Goal: Information Seeking & Learning: Learn about a topic

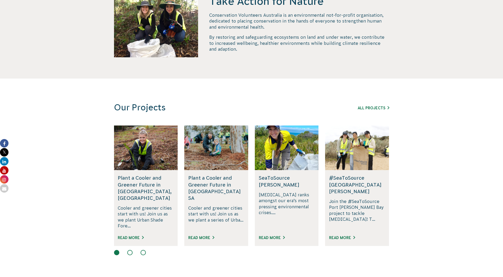
scroll to position [239, 0]
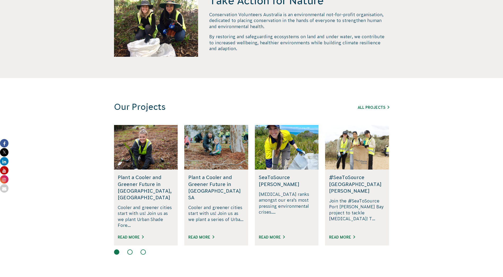
click at [133, 186] on h5 "Plant a Cooler and Greener Future in [GEOGRAPHIC_DATA], [GEOGRAPHIC_DATA]" at bounding box center [146, 187] width 56 height 27
click at [135, 235] on link "Read More" at bounding box center [131, 237] width 26 height 4
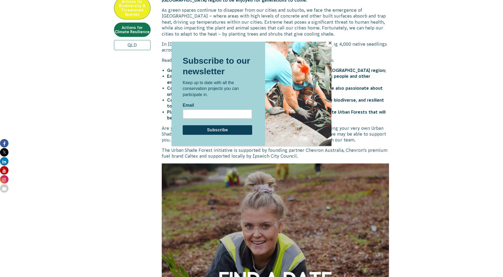
scroll to position [239, 0]
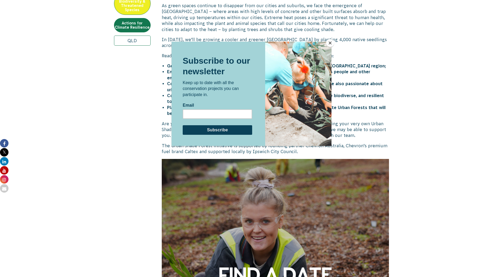
click at [328, 45] on button "Close" at bounding box center [330, 43] width 8 height 8
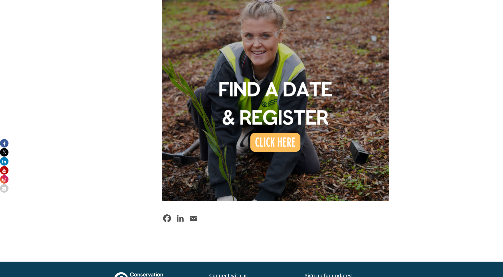
scroll to position [424, 0]
click at [270, 128] on img at bounding box center [275, 86] width 227 height 227
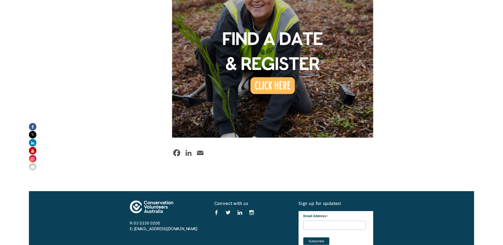
scroll to position [470, 0]
